Goal: Transaction & Acquisition: Book appointment/travel/reservation

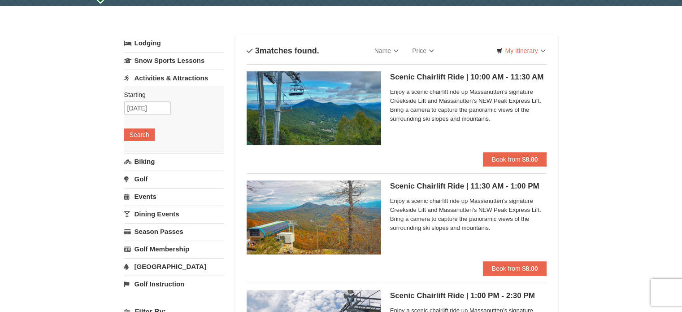
scroll to position [13, 0]
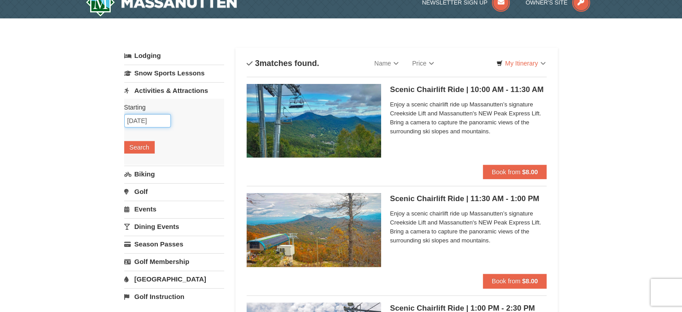
click at [140, 124] on input "10/13/2025" at bounding box center [147, 120] width 47 height 13
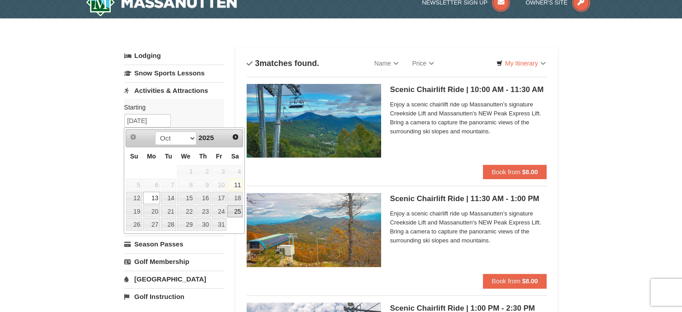
click at [235, 212] on link "25" at bounding box center [234, 211] width 15 height 13
type input "[DATE]"
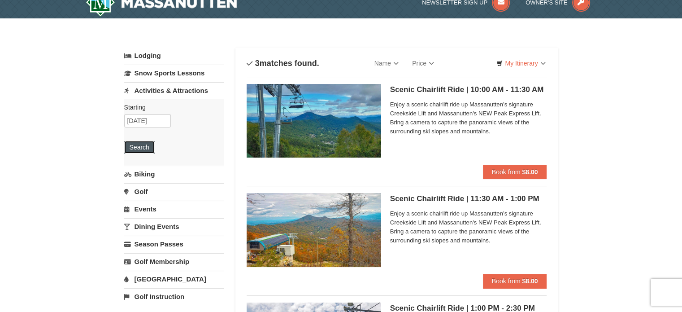
click at [147, 151] on button "Search" at bounding box center [139, 147] width 30 height 13
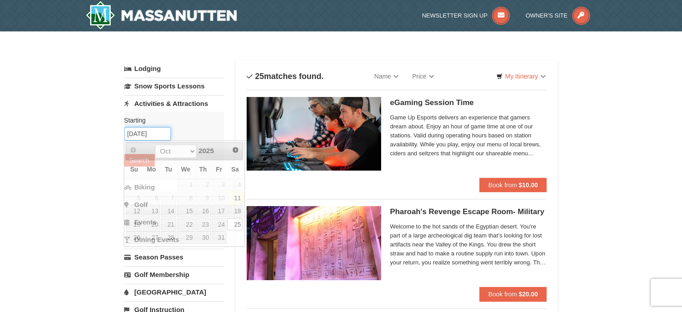
click at [165, 132] on input "[DATE]" at bounding box center [147, 133] width 47 height 13
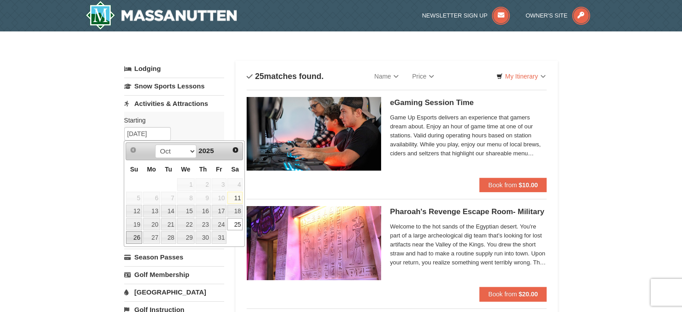
click at [136, 238] on link "26" at bounding box center [134, 237] width 16 height 13
type input "[DATE]"
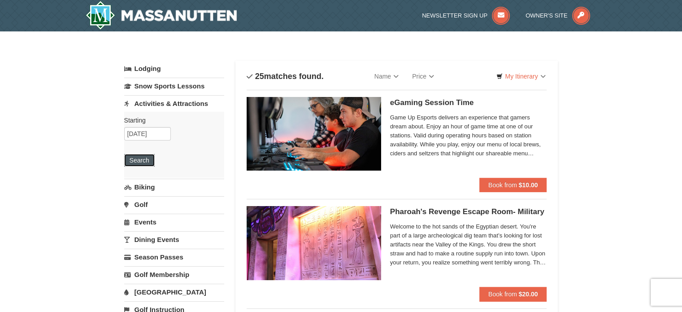
click at [139, 154] on button "Search" at bounding box center [139, 160] width 30 height 13
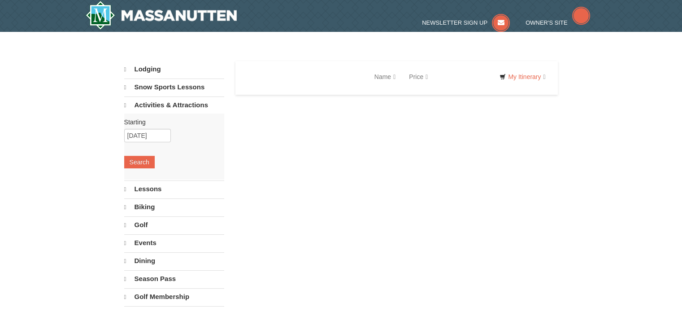
select select "10"
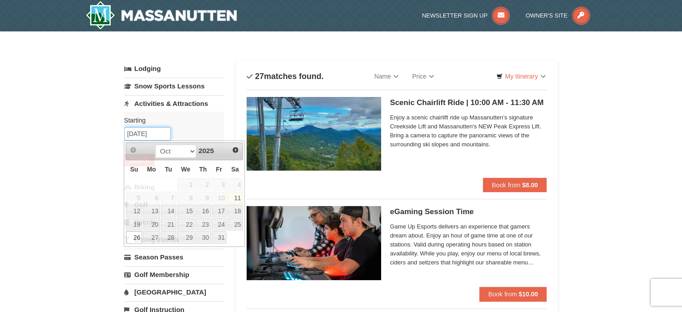
click at [158, 135] on input "[DATE]" at bounding box center [147, 133] width 47 height 13
click at [189, 233] on link "29" at bounding box center [185, 237] width 17 height 13
type input "10/29/2025"
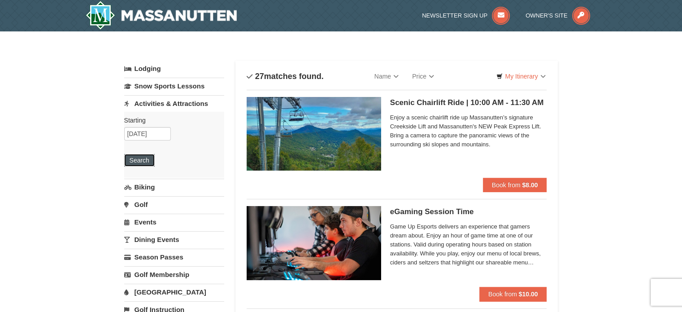
click at [142, 163] on button "Search" at bounding box center [139, 160] width 30 height 13
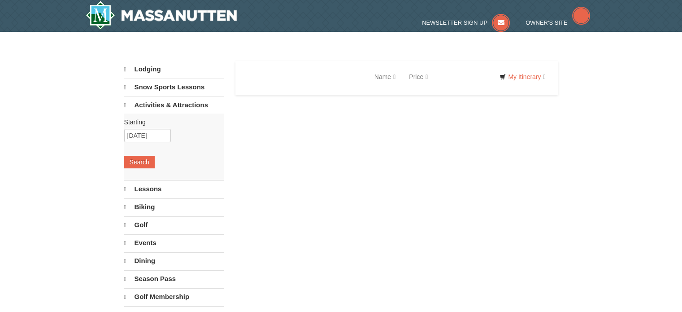
select select "10"
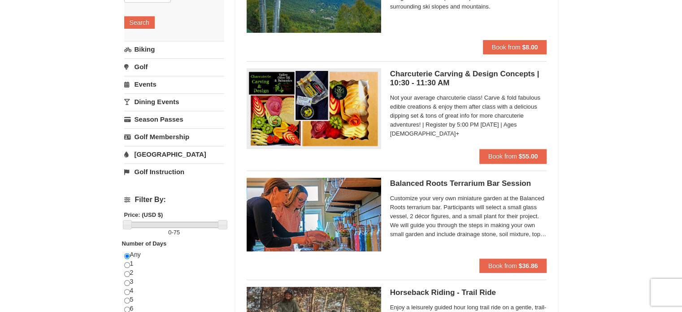
scroll to position [29, 0]
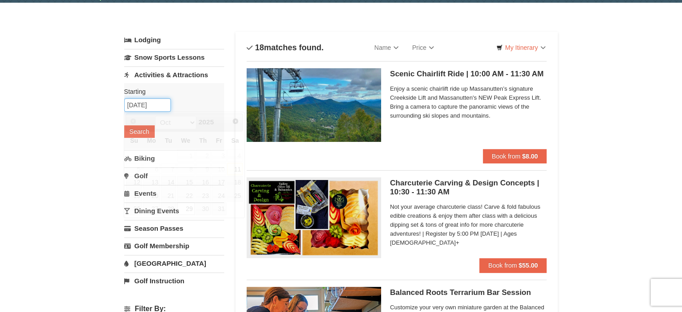
click at [154, 106] on input "10/29/2025" at bounding box center [147, 104] width 47 height 13
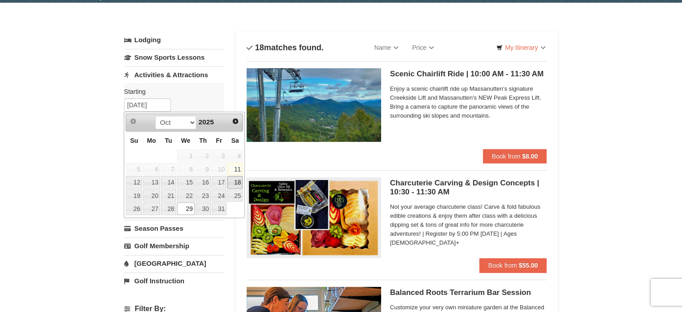
click at [234, 185] on link "18" at bounding box center [234, 182] width 15 height 13
type input "10/18/2025"
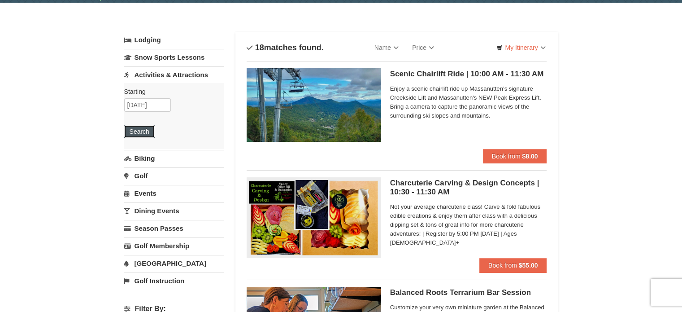
click at [144, 133] on button "Search" at bounding box center [139, 131] width 30 height 13
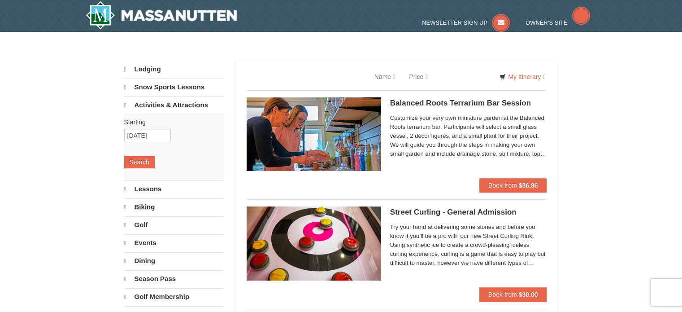
select select "10"
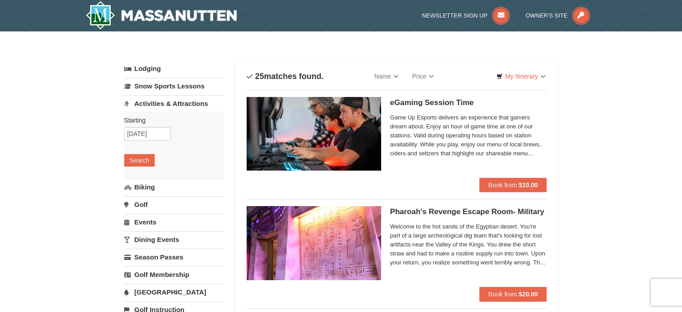
drag, startPoint x: 684, startPoint y: 36, endPoint x: 682, endPoint y: -29, distance: 64.6
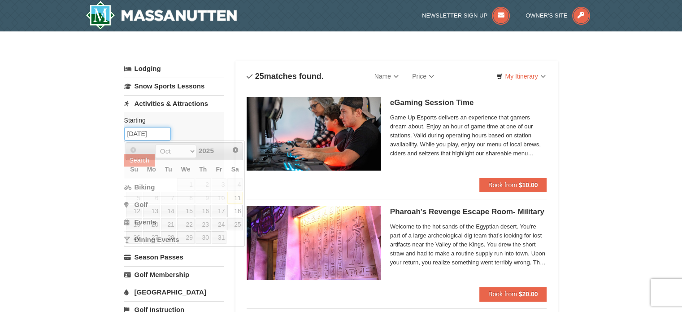
click at [156, 133] on input "10/18/2025" at bounding box center [147, 133] width 47 height 13
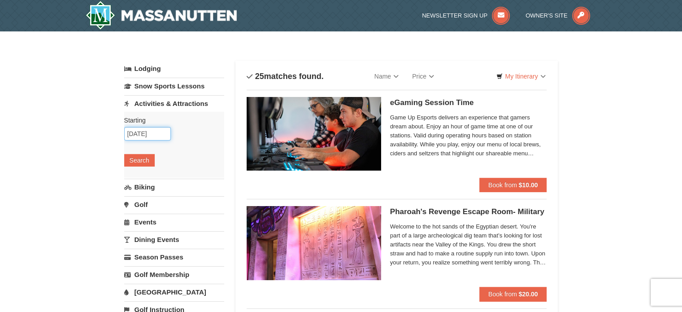
click at [162, 135] on input "10/18/2025" at bounding box center [147, 133] width 47 height 13
click at [142, 129] on input "10/18/2025" at bounding box center [147, 133] width 47 height 13
click at [146, 134] on input "10/18/2025" at bounding box center [147, 133] width 47 height 13
click at [140, 131] on input "10/18/2025" at bounding box center [147, 133] width 47 height 13
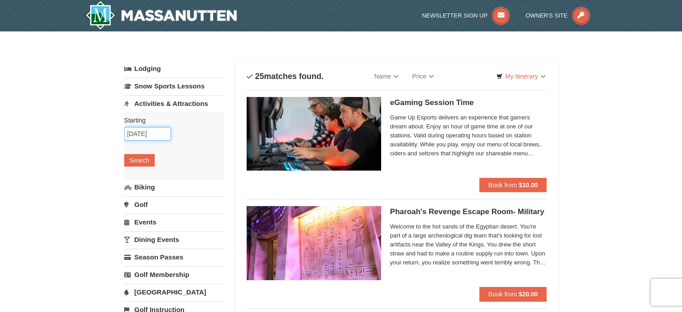
click at [142, 132] on input "10/18/2025" at bounding box center [147, 133] width 47 height 13
type input "10/19/2025"
click at [137, 159] on button "Search" at bounding box center [139, 160] width 30 height 13
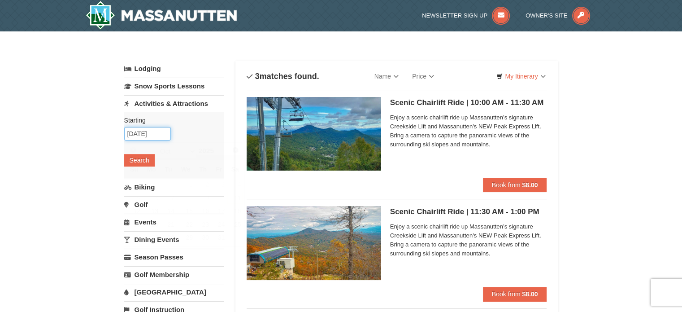
click at [161, 137] on input "10/13/2025" at bounding box center [147, 133] width 47 height 13
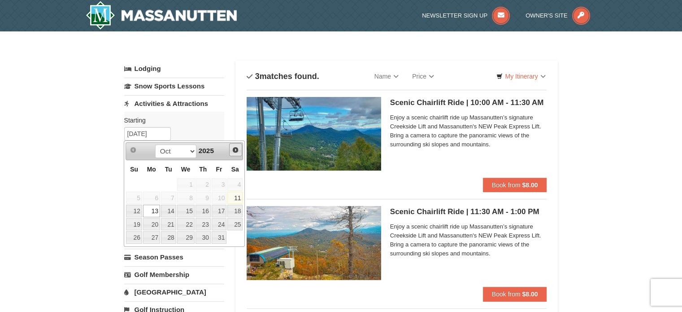
click at [233, 144] on link "Next" at bounding box center [235, 149] width 13 height 13
click at [135, 196] on link "2" at bounding box center [134, 198] width 16 height 13
type input "11/02/2025"
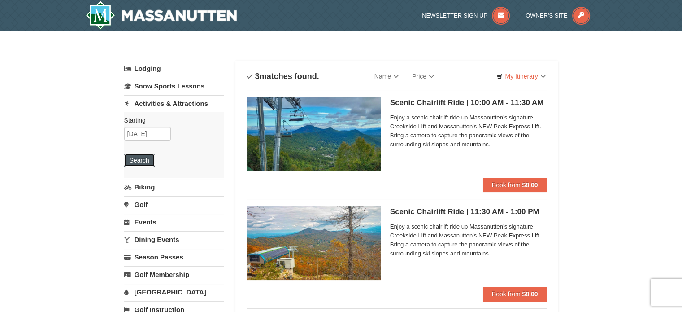
click at [142, 157] on button "Search" at bounding box center [139, 160] width 30 height 13
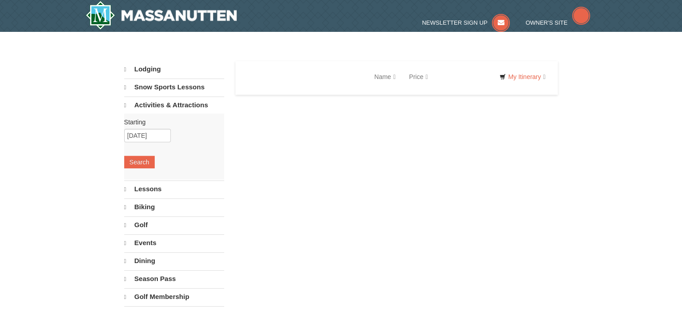
select select "10"
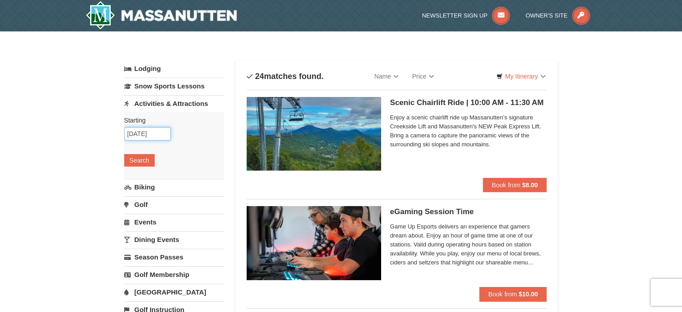
click at [153, 134] on input "11/02/2025" at bounding box center [147, 133] width 47 height 13
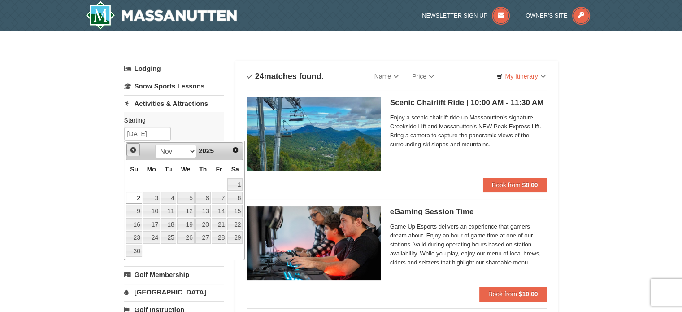
click at [135, 150] on span "Prev" at bounding box center [133, 149] width 7 height 7
click at [136, 235] on link "26" at bounding box center [134, 237] width 16 height 13
type input "[DATE]"
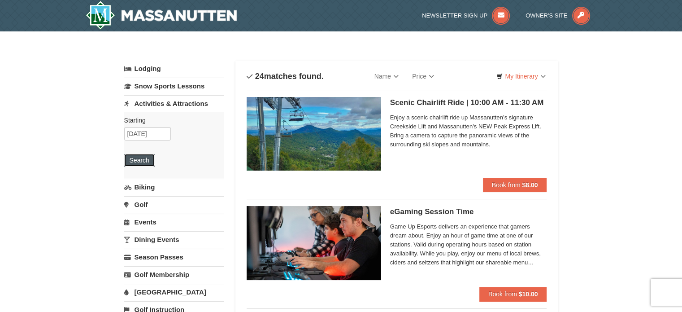
click at [146, 161] on button "Search" at bounding box center [139, 160] width 30 height 13
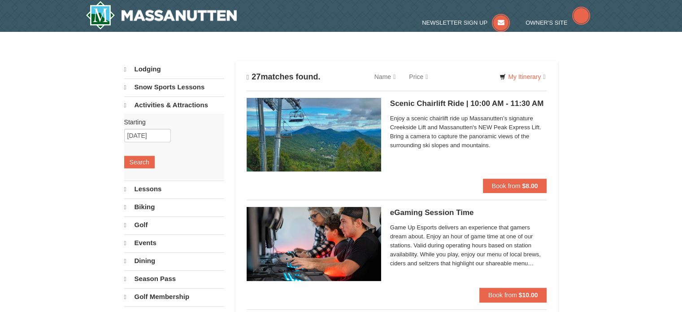
select select "10"
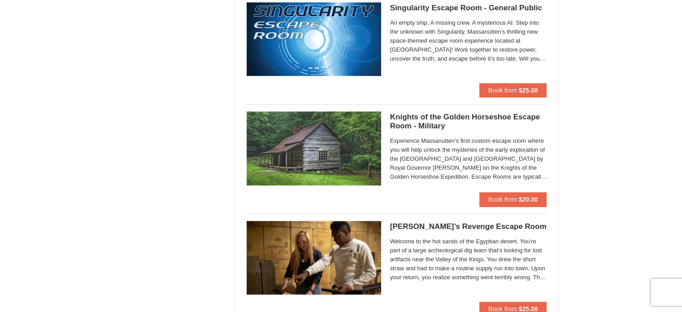
scroll to position [560, 0]
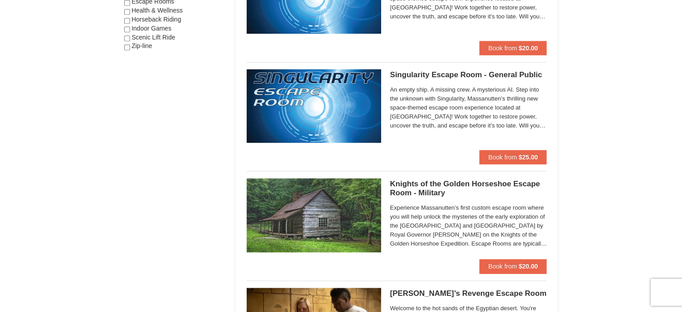
drag, startPoint x: 688, startPoint y: 32, endPoint x: 675, endPoint y: 83, distance: 52.1
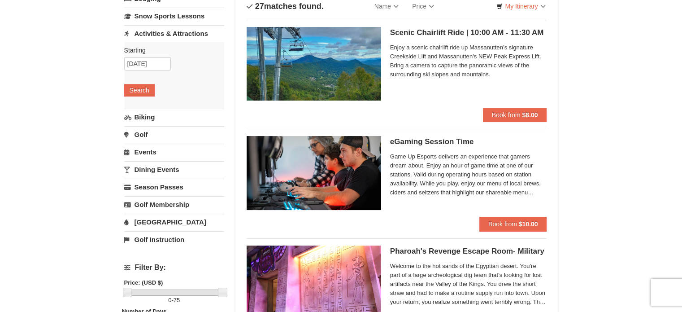
scroll to position [0, 0]
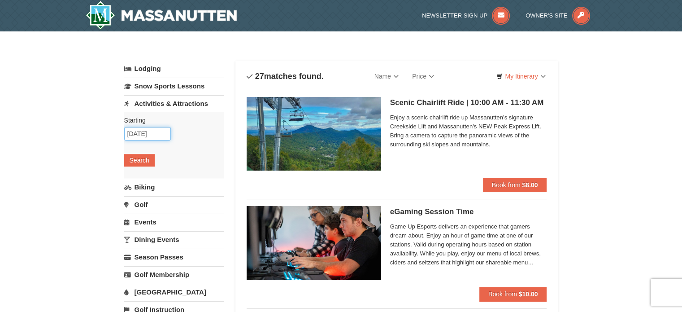
click at [156, 135] on input "10/26/2025" at bounding box center [147, 133] width 47 height 13
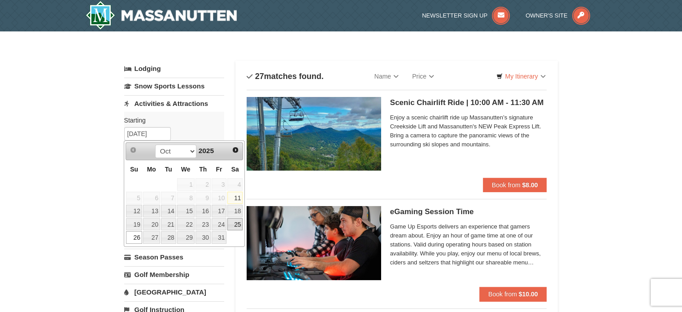
click at [239, 220] on link "25" at bounding box center [234, 224] width 15 height 13
type input "10/25/2025"
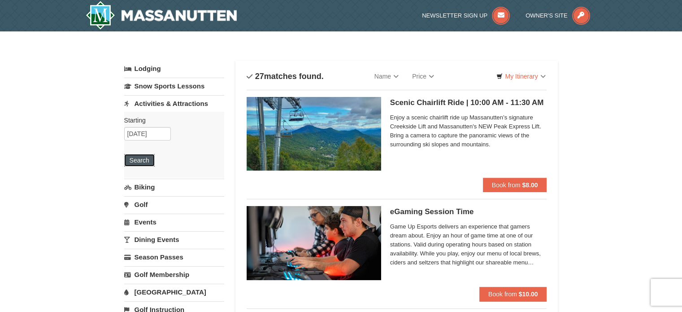
click at [147, 165] on button "Search" at bounding box center [139, 160] width 30 height 13
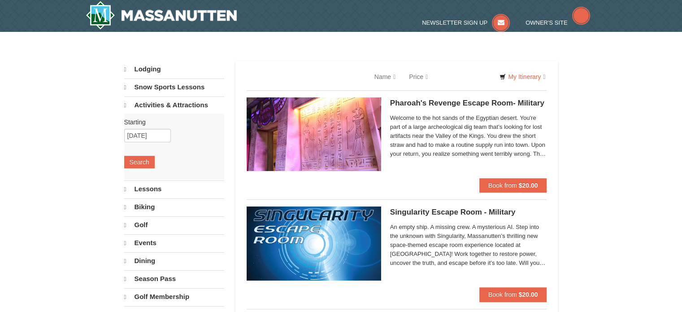
select select "10"
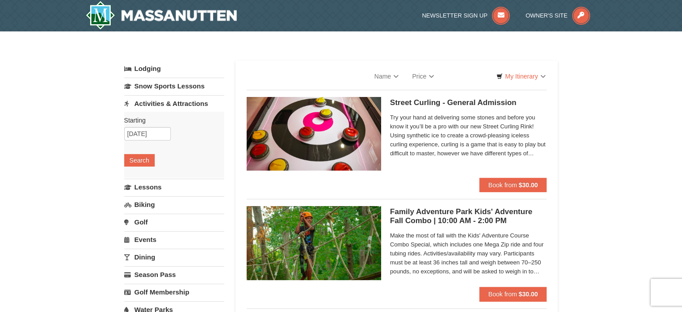
select select "10"
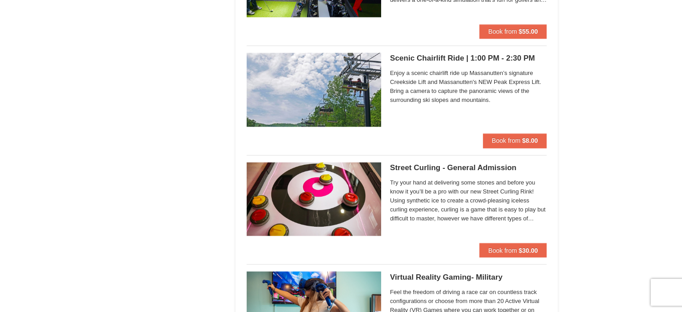
scroll to position [1471, 0]
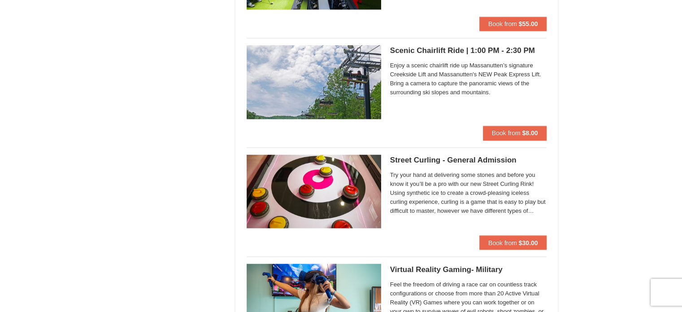
drag, startPoint x: 682, startPoint y: 28, endPoint x: 688, endPoint y: 161, distance: 132.9
click at [682, 161] on html "Browser Not Supported We notice you are using a browser which will not provide …" at bounding box center [341, 175] width 682 height 3292
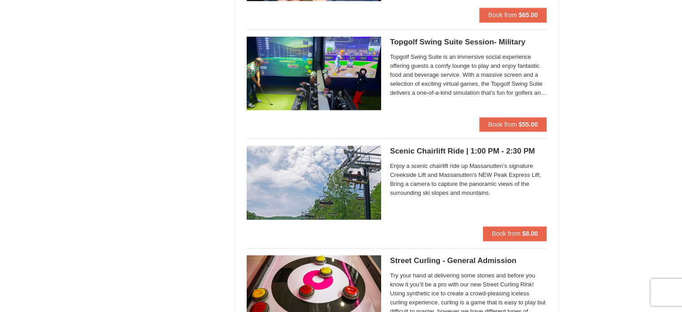
scroll to position [1367, 0]
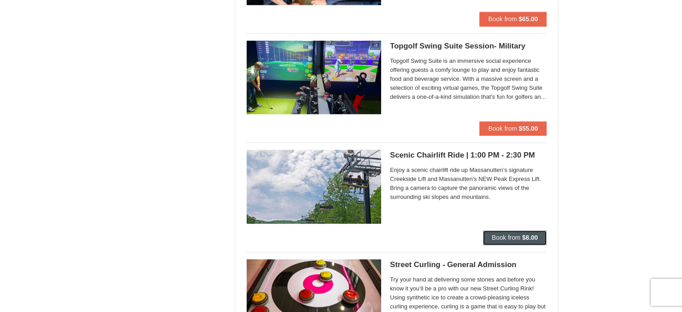
click at [527, 240] on button "Book from $8.00" at bounding box center [515, 237] width 64 height 14
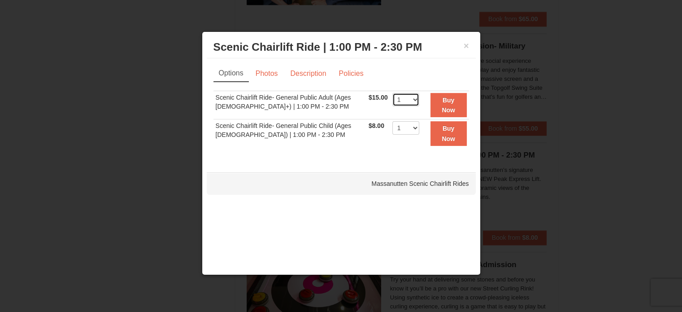
click at [413, 100] on select "1 2 3 4 5 6 7 8 9 10 11 12 13 14 15 16 17 18 19 20 21 22" at bounding box center [405, 99] width 27 height 13
select select "2"
click at [392, 93] on select "1 2 3 4 5 6 7 8 9 10 11 12 13 14 15 16 17 18 19 20 21 22" at bounding box center [405, 99] width 27 height 13
click at [457, 103] on button "Buy Now" at bounding box center [449, 105] width 36 height 25
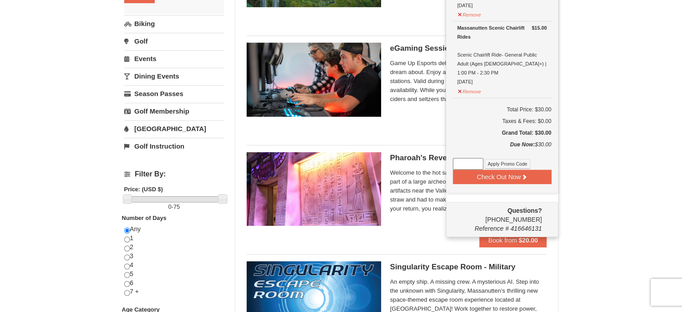
scroll to position [152, 0]
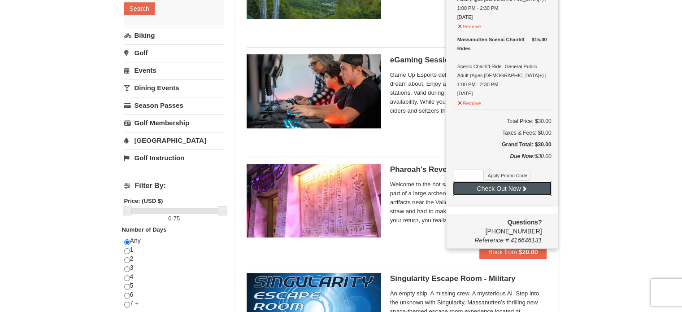
click at [518, 181] on button "Check Out Now" at bounding box center [502, 188] width 99 height 14
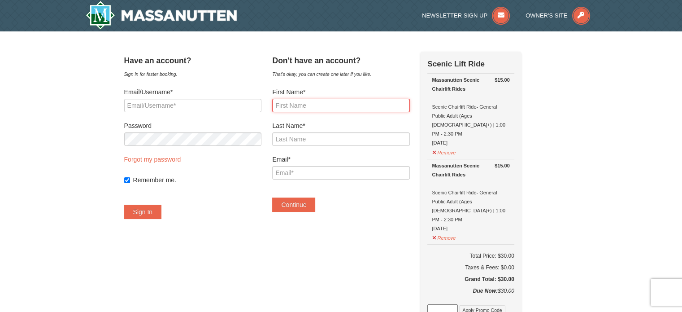
click at [361, 104] on input "First Name*" at bounding box center [340, 105] width 137 height 13
type input "Lloyd"
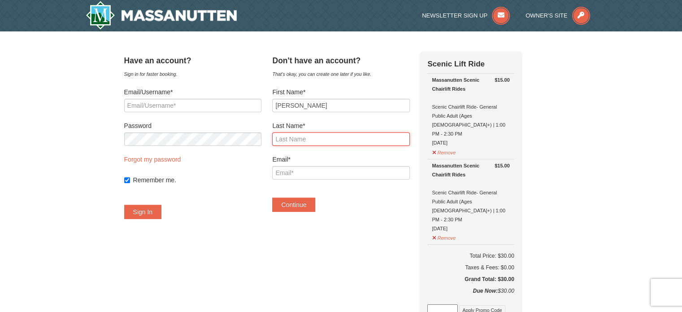
click at [335, 139] on input "Last Name*" at bounding box center [340, 138] width 137 height 13
type input "Lindley"
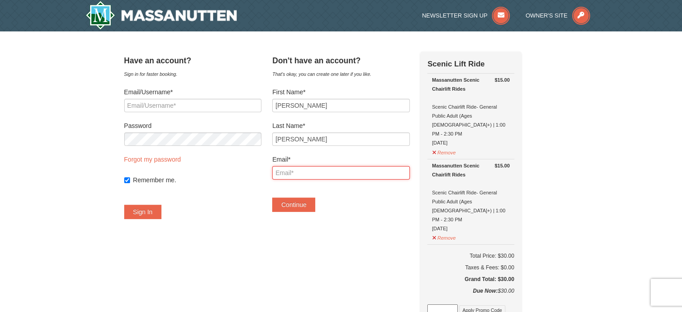
click at [321, 169] on input "Email*" at bounding box center [340, 172] width 137 height 13
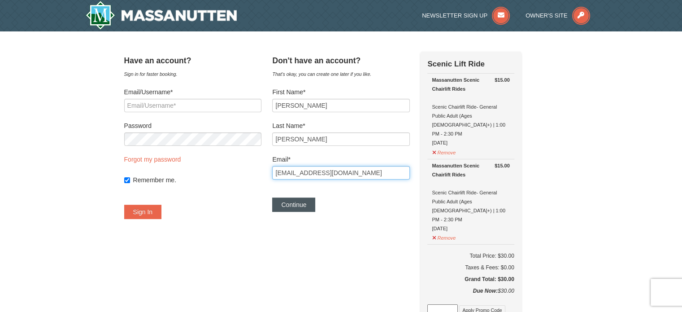
type input "[EMAIL_ADDRESS][DOMAIN_NAME]"
click at [302, 204] on button "Continue" at bounding box center [293, 204] width 43 height 14
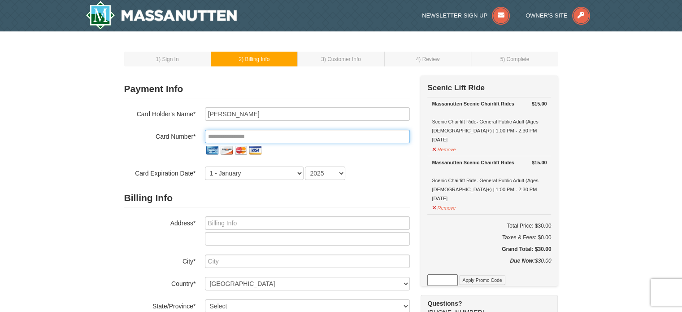
click at [295, 136] on input "tel" at bounding box center [307, 136] width 205 height 13
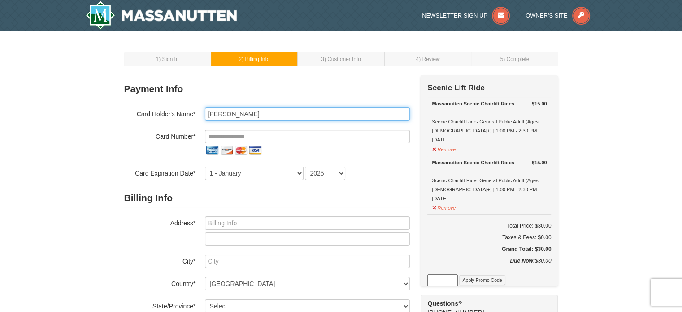
click at [226, 113] on input "[PERSON_NAME]" at bounding box center [307, 113] width 205 height 13
click at [224, 113] on input "[PERSON_NAME]" at bounding box center [307, 113] width 205 height 13
click at [253, 117] on input "[PERSON_NAME]" at bounding box center [307, 113] width 205 height 13
type input "Lloyd E Lindley II"
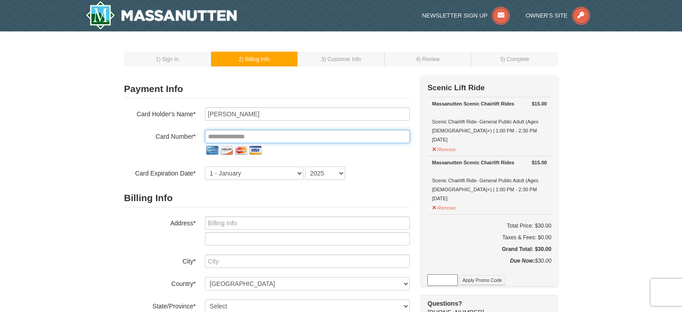
click at [250, 139] on input "tel" at bounding box center [307, 136] width 205 height 13
type input "*"
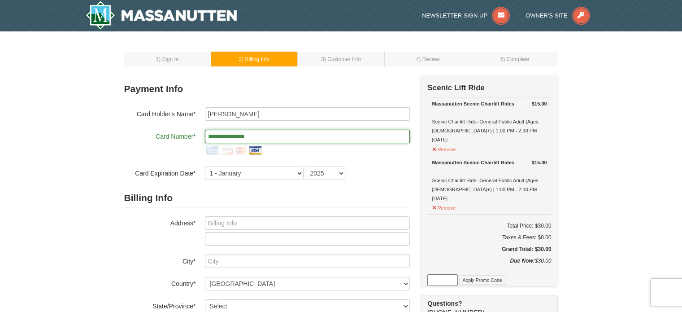
type input "**********"
click at [257, 174] on select "1 - January 2 - February 3 - March 4 - April 5 - May 6 - June 7 - July 8 - Augu…" at bounding box center [254, 172] width 99 height 13
select select "5"
click at [205, 166] on select "1 - January 2 - February 3 - March 4 - April 5 - May 6 - June 7 - July 8 - Augu…" at bounding box center [254, 172] width 99 height 13
click at [342, 178] on select "2025 2026 2027 2028 2029 2030 2031 2032 2033 2034" at bounding box center [325, 172] width 40 height 13
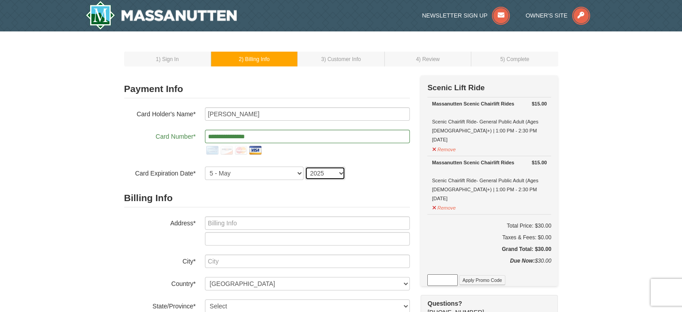
select select "2028"
click at [305, 166] on select "2025 2026 2027 2028 2029 2030 2031 2032 2033 2034" at bounding box center [325, 172] width 40 height 13
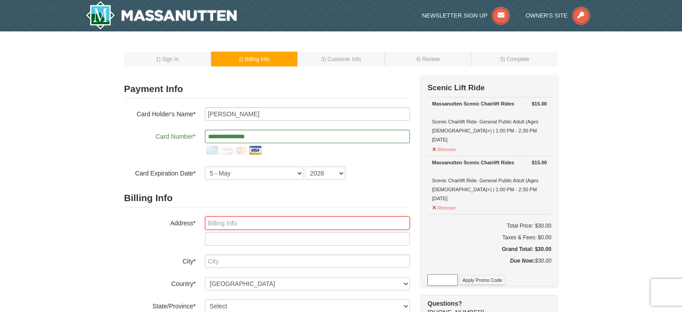
click at [302, 227] on input "text" at bounding box center [307, 222] width 205 height 13
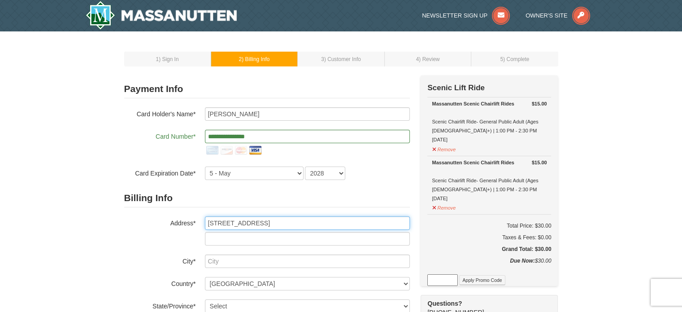
type input "6225 Rainier Drive"
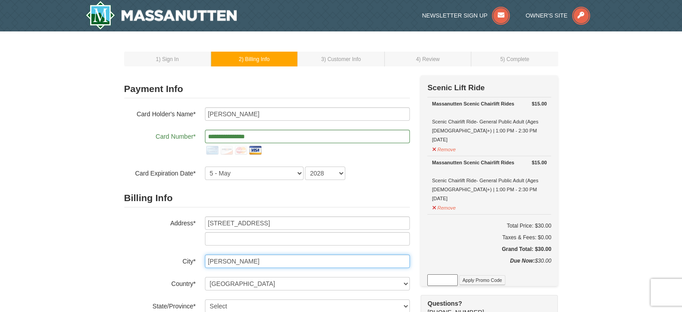
type input "Frederick"
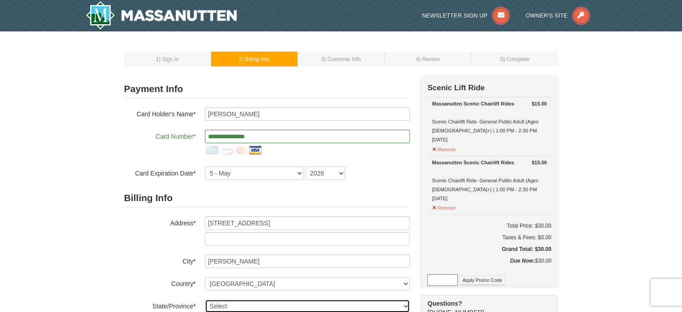
scroll to position [0, 0]
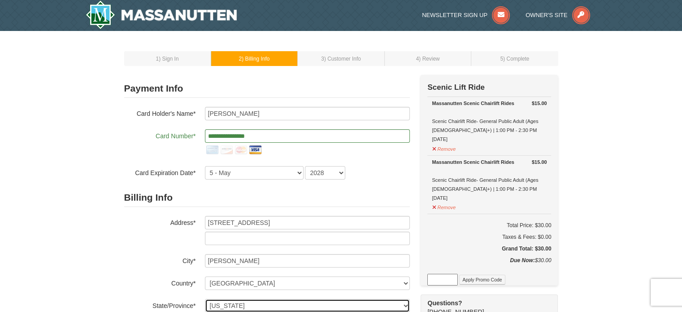
click at [404, 306] on select "Select Alabama Alaska American Samoa Arizona Arkansas California Colorado Conne…" at bounding box center [307, 305] width 205 height 13
select select "MD"
click at [205, 299] on select "Select Alabama Alaska American Samoa Arizona Arkansas California Colorado Conne…" at bounding box center [307, 305] width 205 height 13
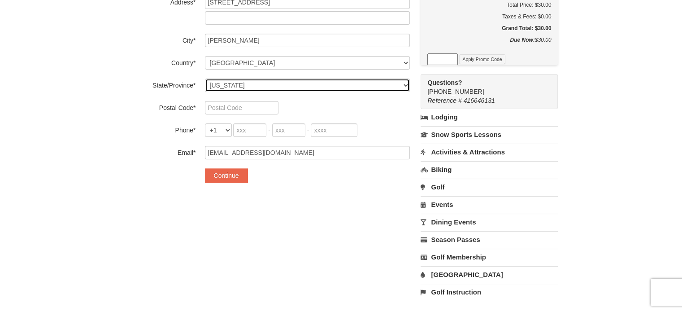
scroll to position [227, 0]
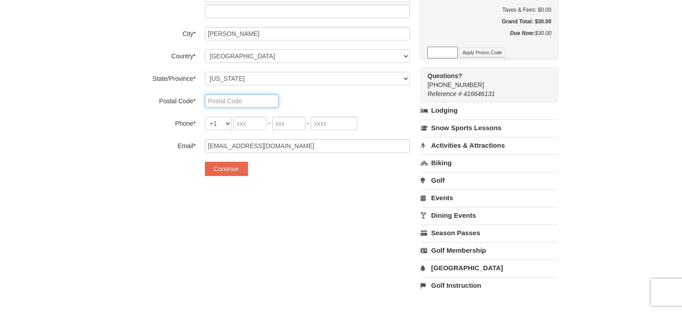
click at [236, 102] on input "text" at bounding box center [242, 100] width 74 height 13
type input "21703"
click at [250, 121] on input "tel" at bounding box center [249, 123] width 33 height 13
type input "703"
type input "909"
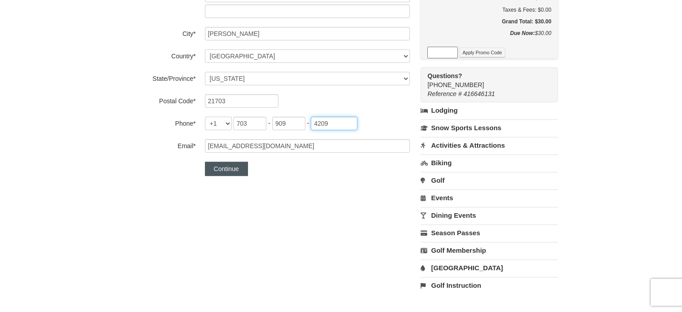
type input "4209"
click at [238, 168] on button "Continue" at bounding box center [226, 168] width 43 height 14
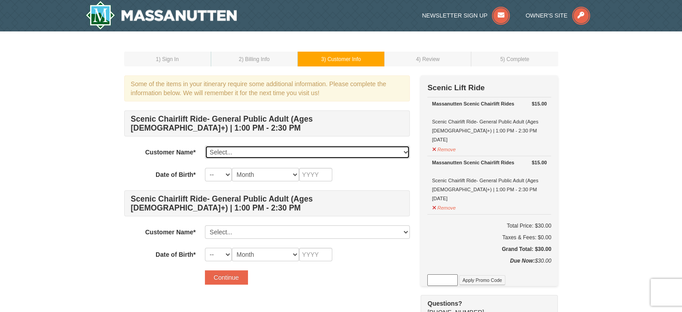
click at [264, 148] on select "Select... [PERSON_NAME] Add New..." at bounding box center [307, 151] width 205 height 13
select select "28373279"
click at [205, 145] on select "Select... [PERSON_NAME] Add New..." at bounding box center [307, 151] width 205 height 13
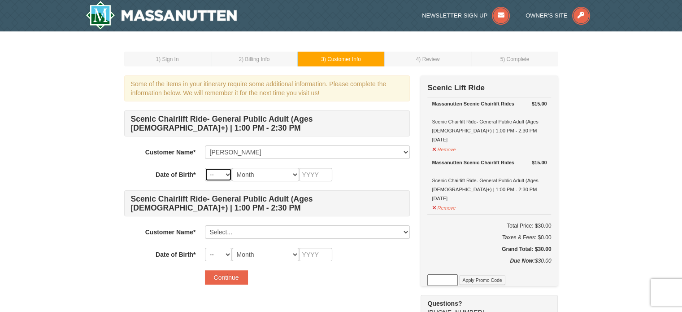
click at [228, 178] on select "-- 01 02 03 04 05 06 07 08 09 10 11 12 13 14 15 16 17 18 19 20 21 22 23 24 25 2…" at bounding box center [218, 174] width 27 height 13
click at [205, 168] on select "-- 01 02 03 04 05 06 07 08 09 10 11 12 13 14 15 16 17 18 19 20 21 22 23 24 25 2…" at bounding box center [218, 174] width 27 height 13
click at [226, 172] on select "-- 01 02 03 04 05 06 07 08 09 10 11 12 13 14 15 16 17 18 19 20 21 22 23 24 25 2…" at bounding box center [218, 174] width 27 height 13
select select "02"
click at [205, 168] on select "-- 01 02 03 04 05 06 07 08 09 10 11 12 13 14 15 16 17 18 19 20 21 22 23 24 25 2…" at bounding box center [218, 174] width 27 height 13
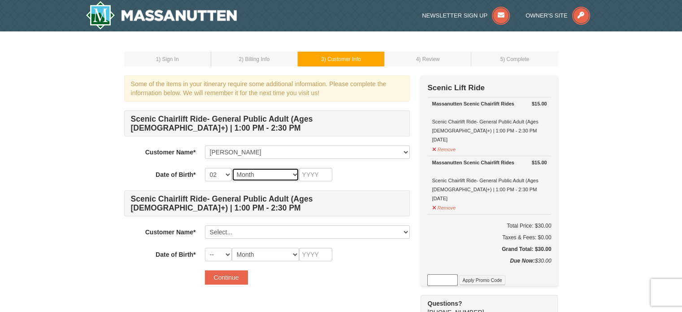
click at [285, 173] on select "Month January February March April May June July August September October Novem…" at bounding box center [265, 174] width 67 height 13
select select "07"
click at [232, 168] on select "Month January February March April May June July August September October Novem…" at bounding box center [265, 174] width 67 height 13
click at [316, 172] on input "text" at bounding box center [315, 174] width 33 height 13
type input "1974"
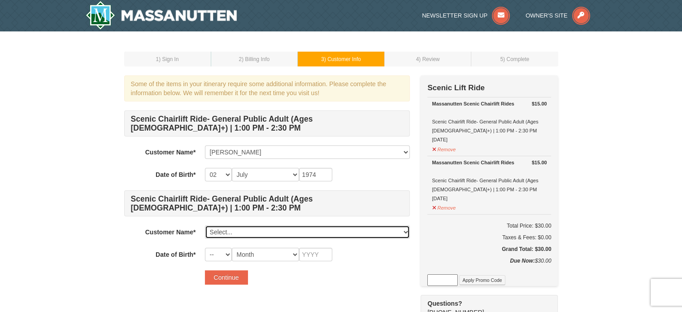
click at [239, 231] on select "Select... Lloyd Lindley Add New..." at bounding box center [307, 231] width 205 height 13
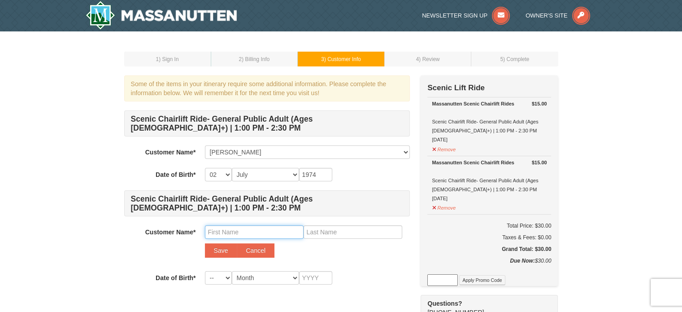
click at [253, 233] on input "text" at bounding box center [254, 231] width 99 height 13
type input "Amy"
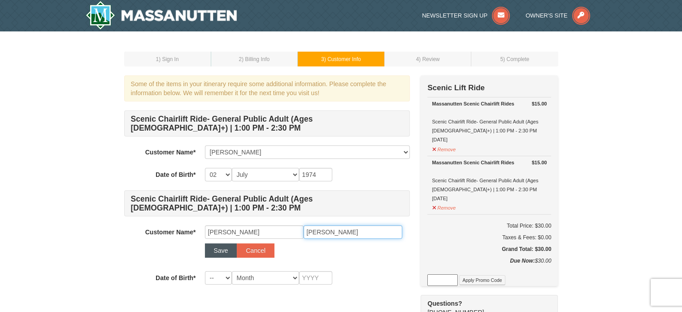
type input "Lindley"
click at [226, 250] on button "Save" at bounding box center [221, 250] width 32 height 14
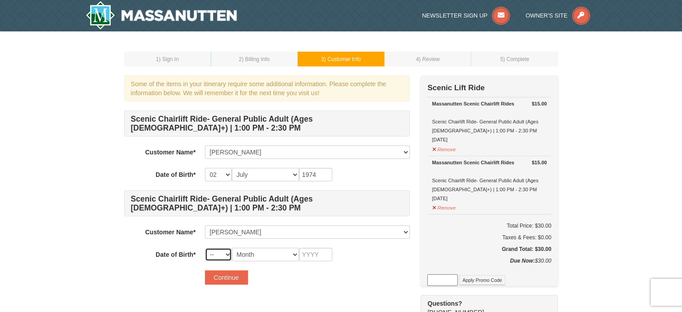
click at [226, 254] on select "-- 01 02 03 04 05 06 07 08 09 10 11 12 13 14 15 16 17 18 19 20 21 22 23 24 25 2…" at bounding box center [218, 254] width 27 height 13
select select "21"
click at [205, 248] on select "-- 01 02 03 04 05 06 07 08 09 10 11 12 13 14 15 16 17 18 19 20 21 22 23 24 25 2…" at bounding box center [218, 254] width 27 height 13
click at [255, 254] on select "Month January February March April May June July August September October Novem…" at bounding box center [265, 254] width 67 height 13
select select "06"
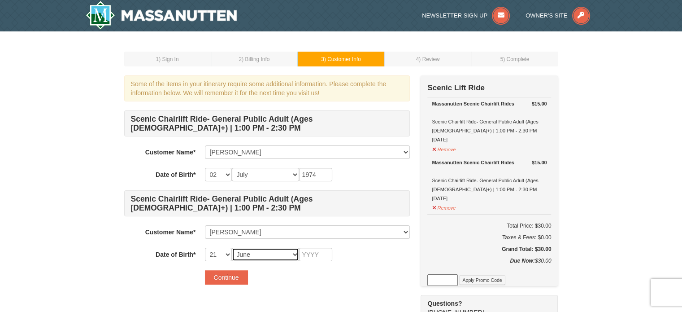
click at [232, 248] on select "Month January February March April May June July August September October Novem…" at bounding box center [265, 254] width 67 height 13
click at [314, 253] on input "text" at bounding box center [315, 254] width 33 height 13
type input "1973"
click at [234, 277] on button "Continue" at bounding box center [226, 277] width 43 height 14
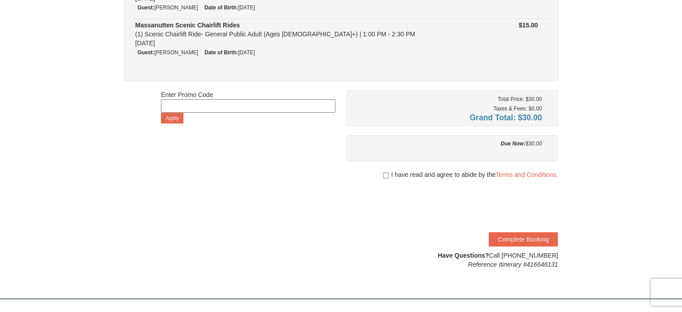
scroll to position [134, 0]
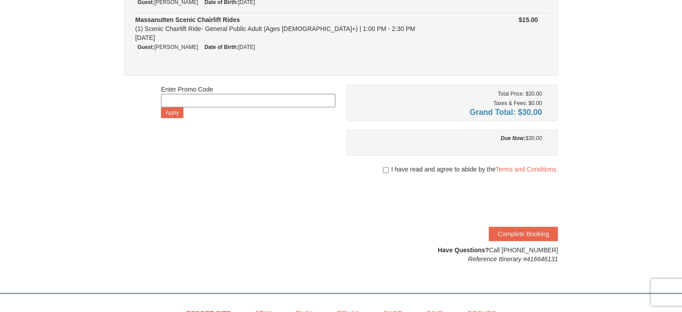
drag, startPoint x: 686, startPoint y: 61, endPoint x: 688, endPoint y: 123, distance: 62.4
click at [682, 123] on html "Browser Not Supported We notice you are using a browser which will not provide …" at bounding box center [341, 187] width 682 height 642
click at [386, 170] on input "checkbox" at bounding box center [386, 169] width 6 height 7
checkbox input "true"
click at [520, 229] on button "Complete Booking" at bounding box center [523, 233] width 69 height 14
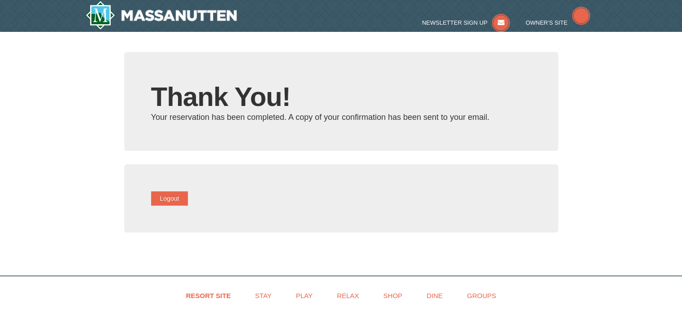
type input "[EMAIL_ADDRESS][DOMAIN_NAME]"
